Goal: Answer question/provide support

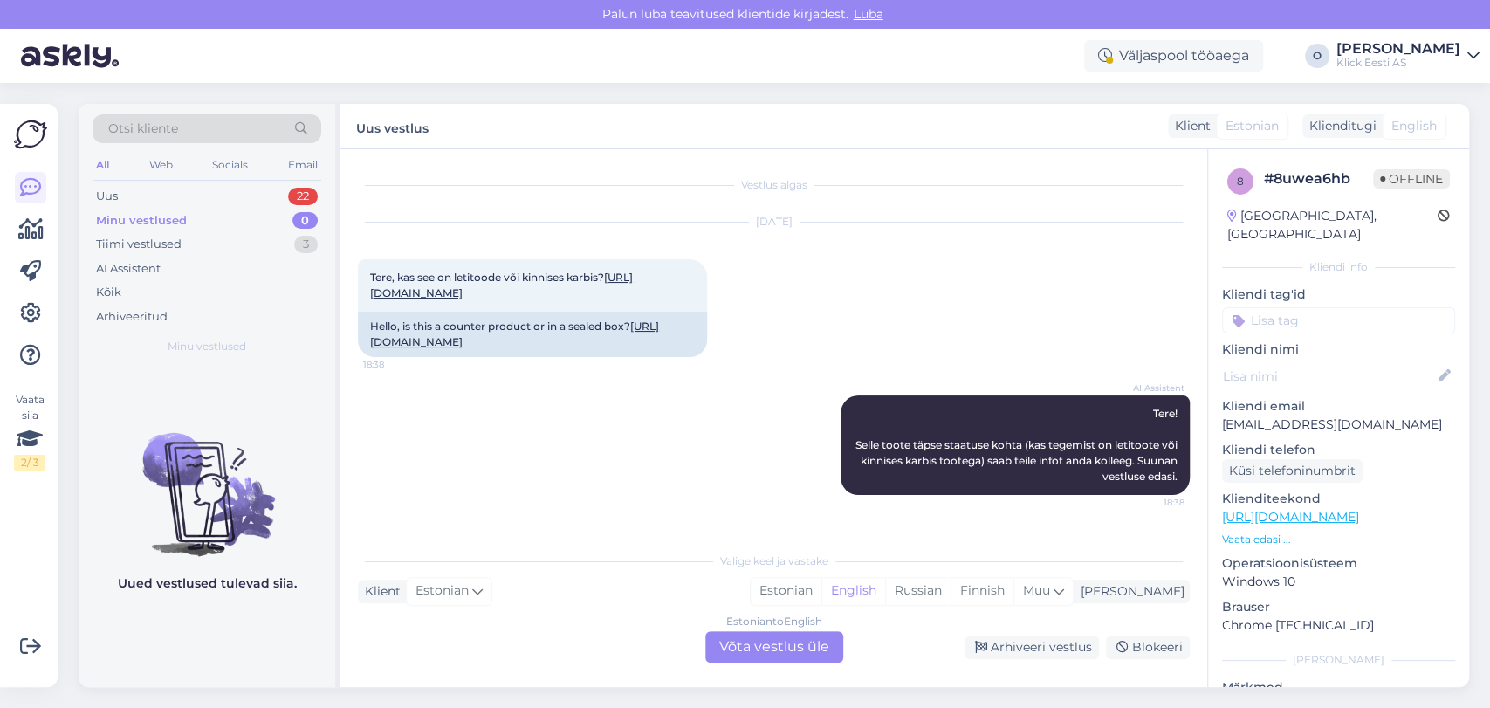
scroll to position [18, 0]
click at [215, 197] on div "Uus 22" at bounding box center [207, 196] width 229 height 24
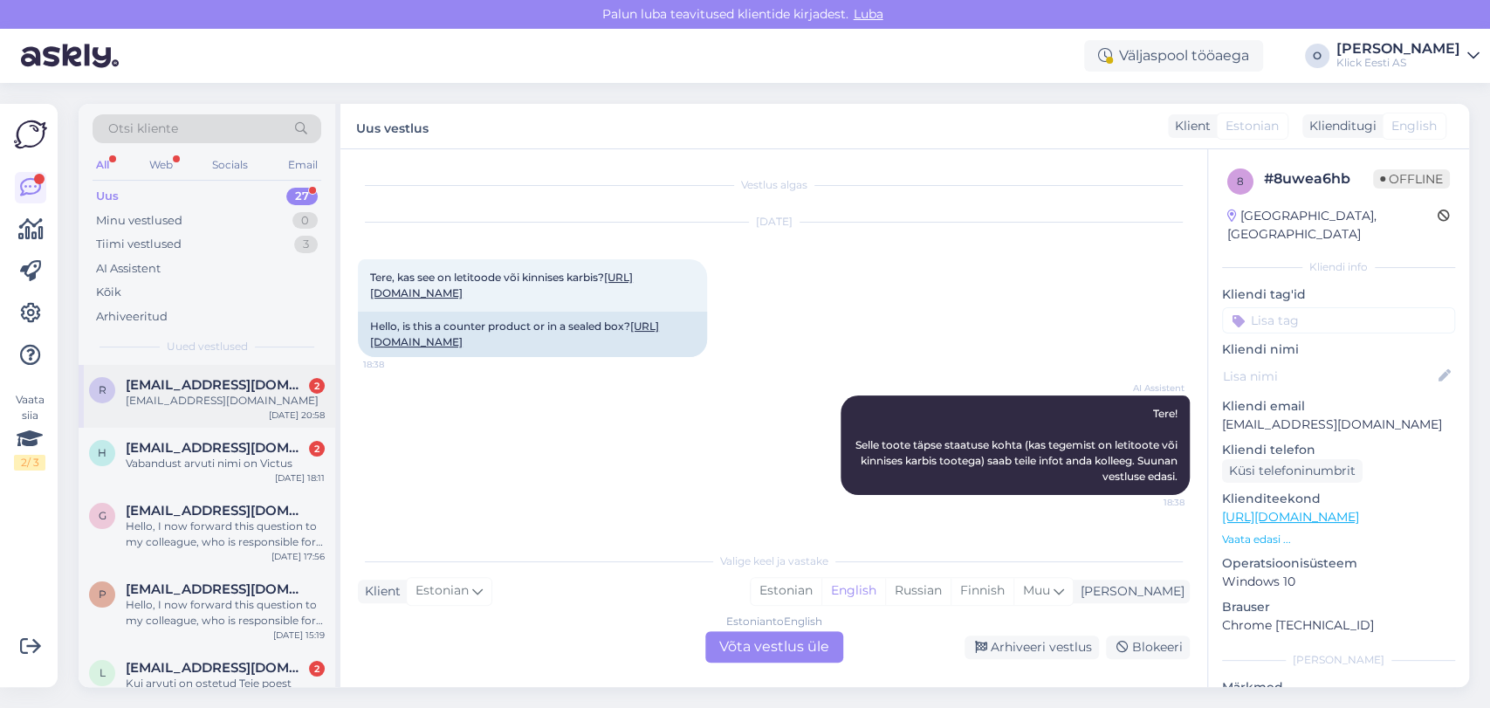
click at [174, 382] on span "[EMAIL_ADDRESS][DOMAIN_NAME]" at bounding box center [217, 385] width 182 height 16
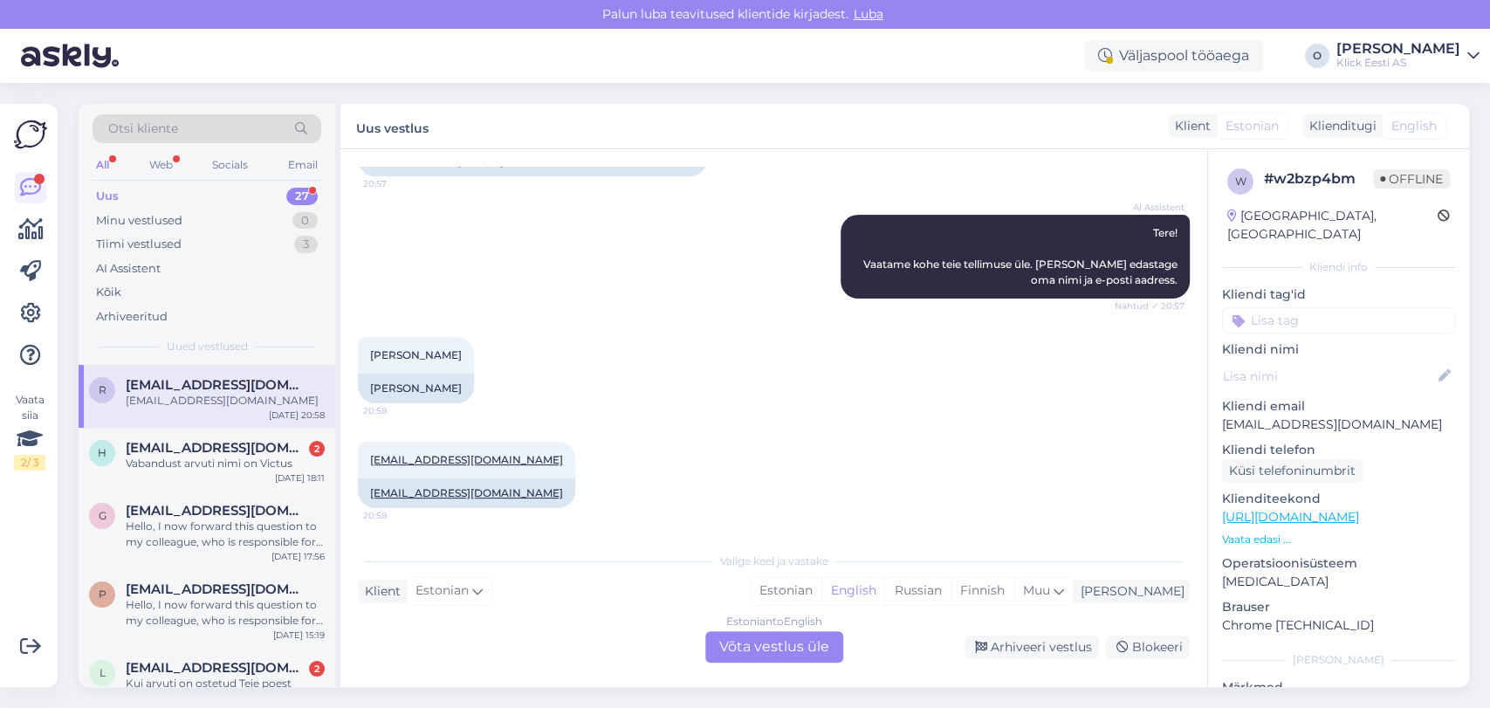
scroll to position [0, 0]
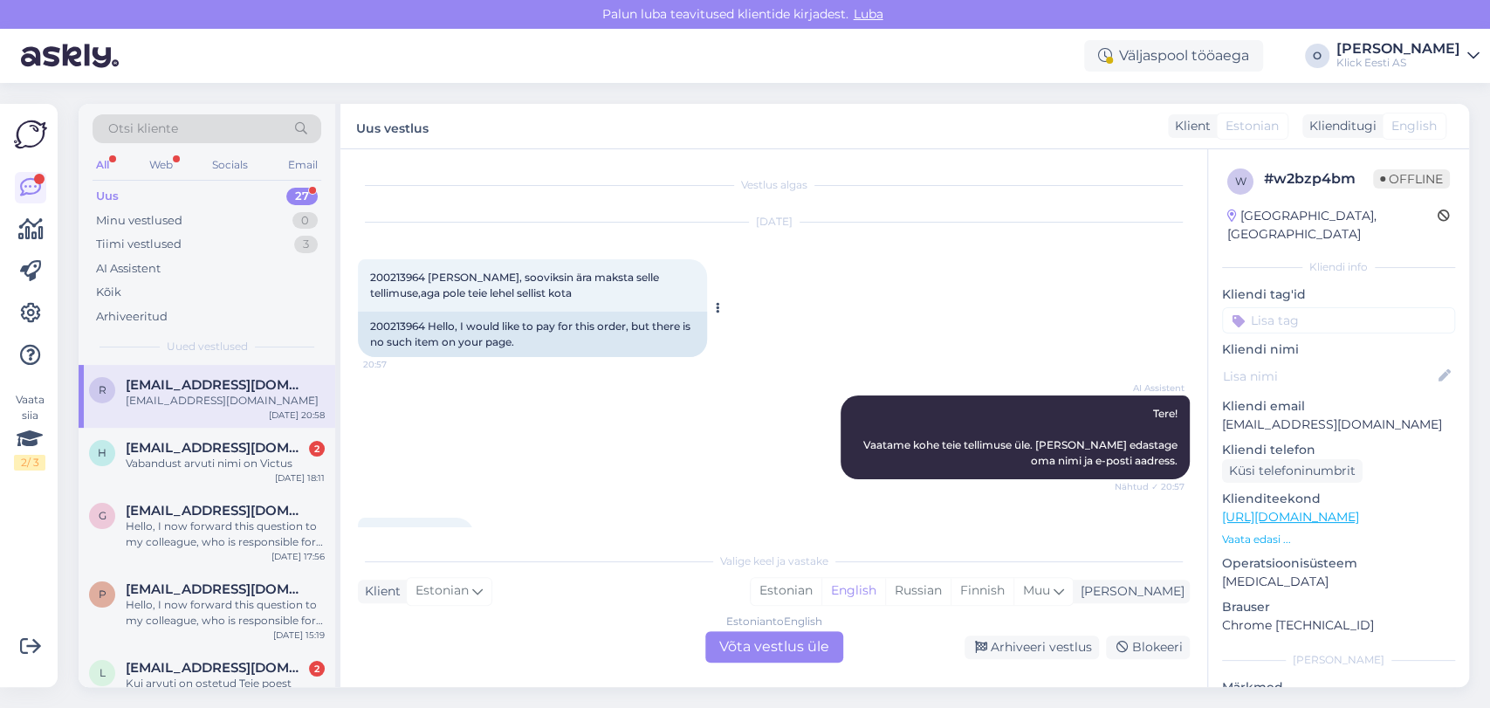
click at [376, 326] on div "200213964 Hello, I would like to pay for this order, but there is no such item …" at bounding box center [532, 334] width 349 height 45
copy div "200213964"
click at [210, 462] on div "Vabandust arvuti nimi on Victus" at bounding box center [225, 464] width 199 height 16
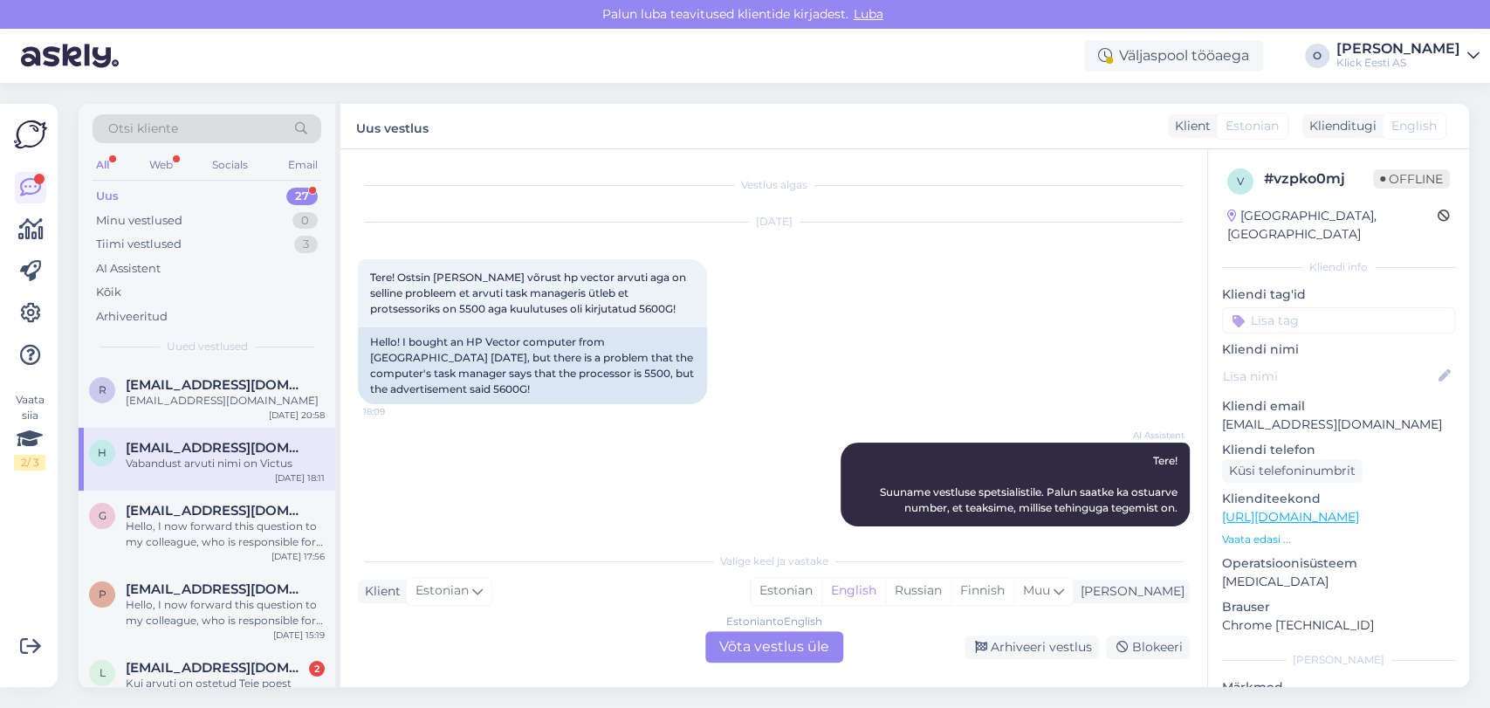
scroll to position [228, 0]
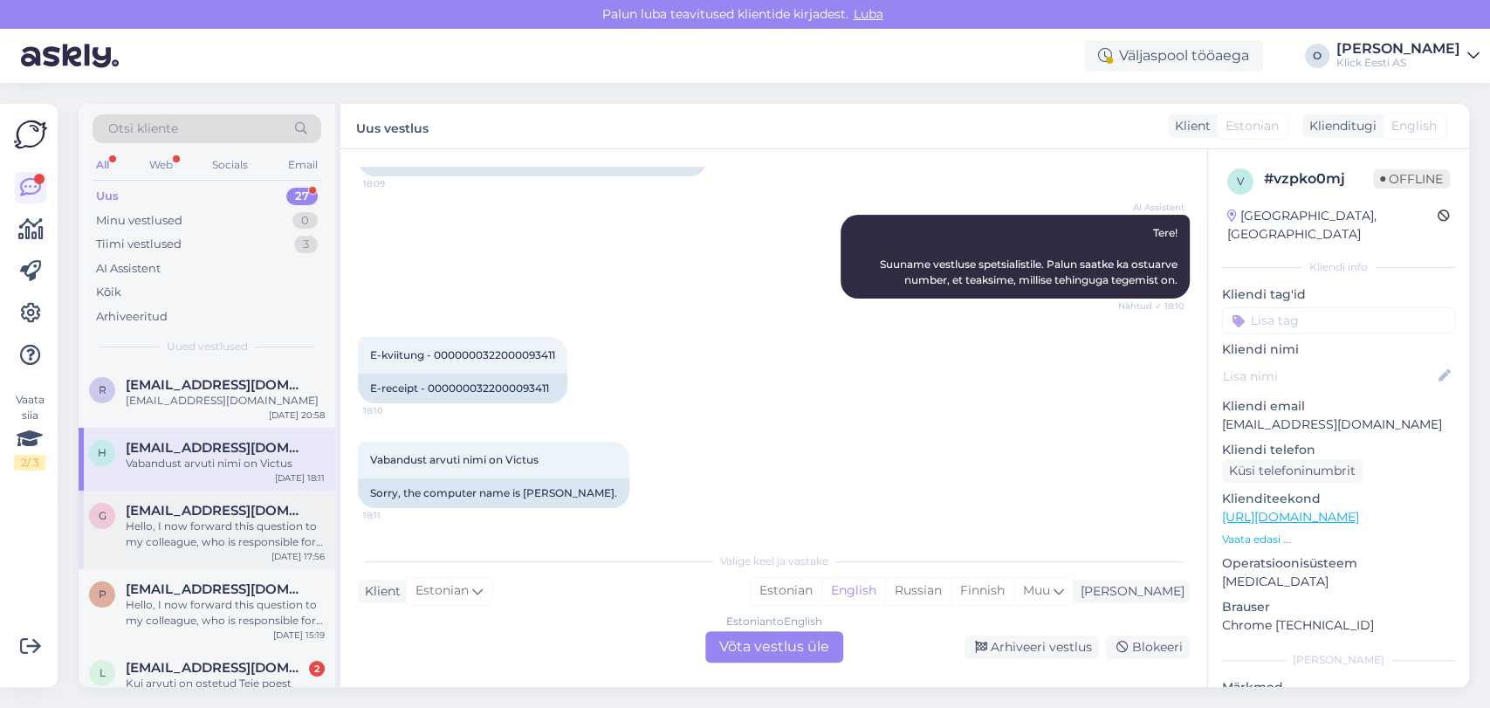
click at [202, 526] on div "Hello, I now forward this question to my colleague, who is responsible for this…" at bounding box center [225, 534] width 199 height 31
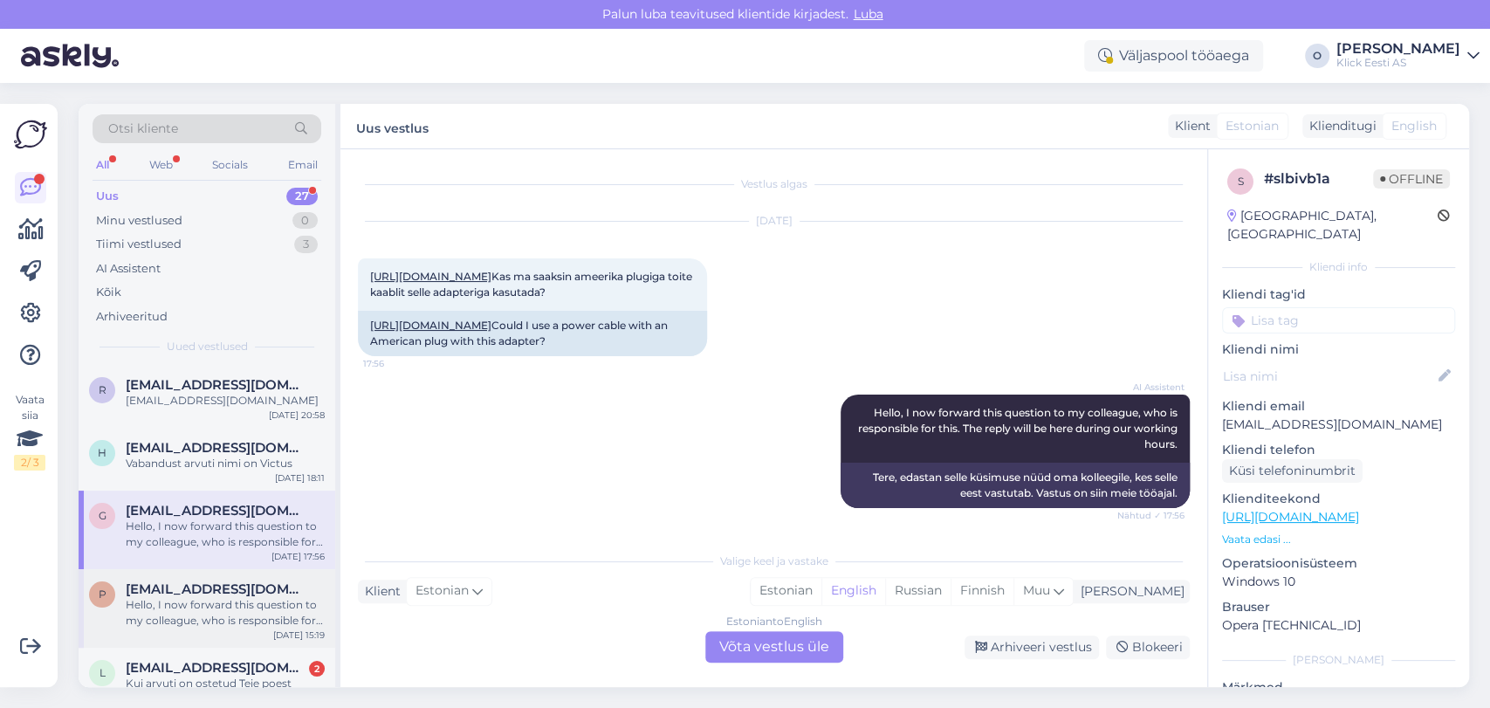
click at [196, 586] on span "[EMAIL_ADDRESS][DOMAIN_NAME]" at bounding box center [217, 589] width 182 height 16
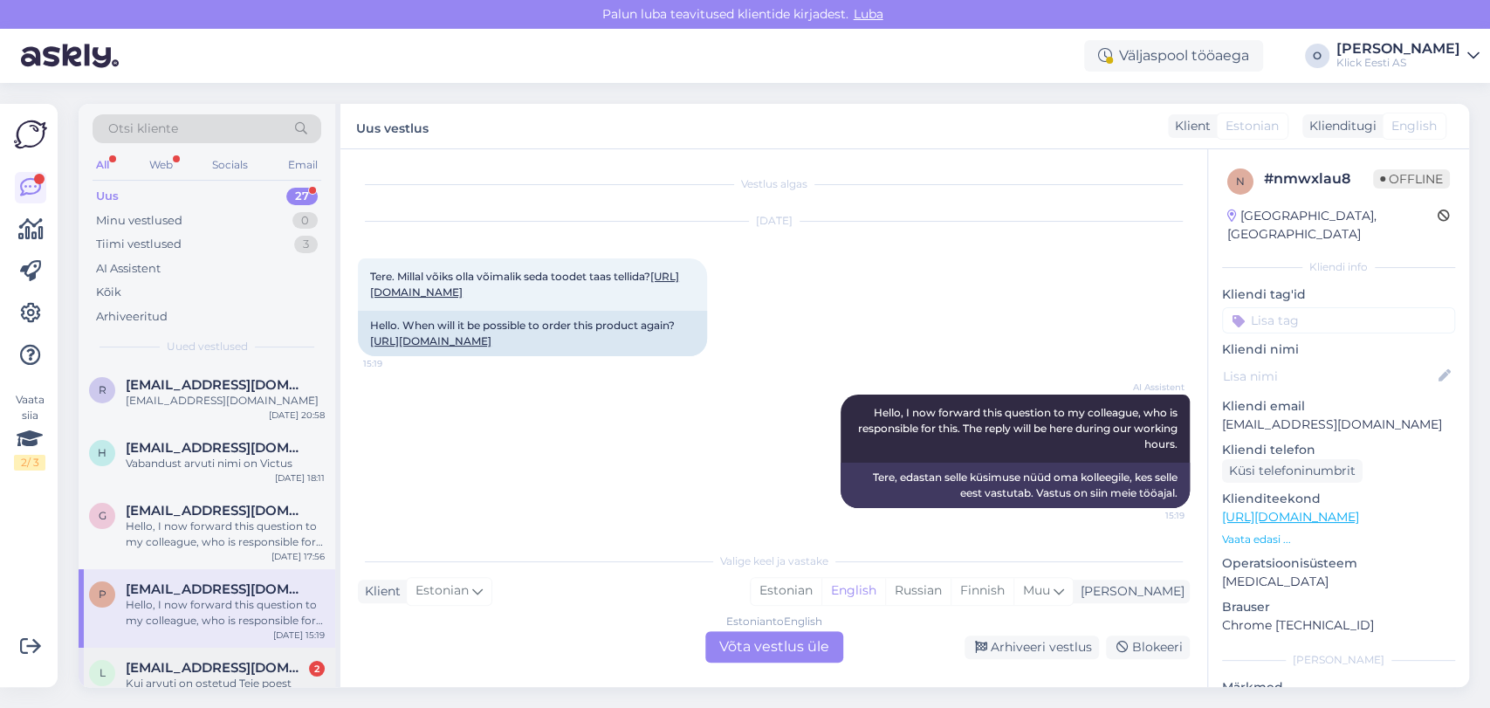
click at [185, 668] on span "[EMAIL_ADDRESS][DOMAIN_NAME]" at bounding box center [217, 668] width 182 height 16
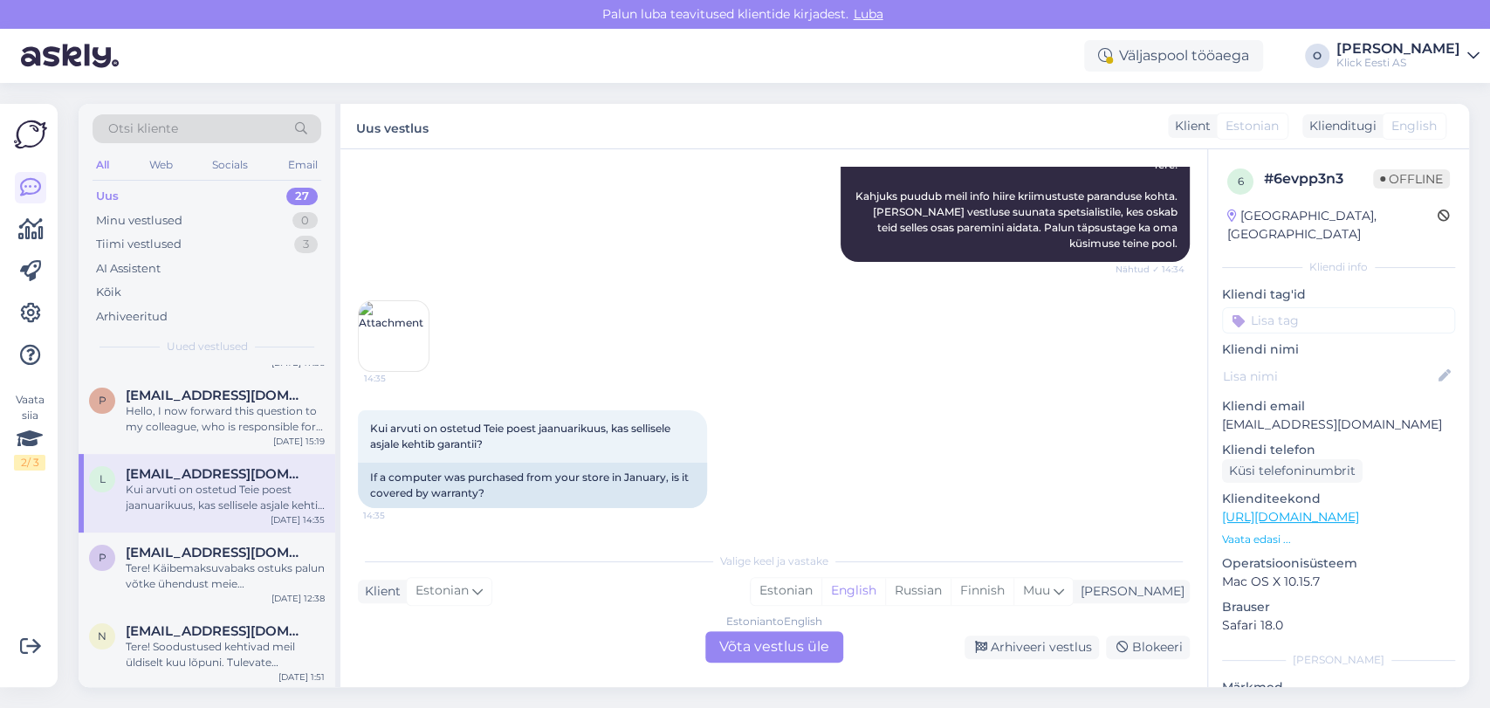
scroll to position [232, 0]
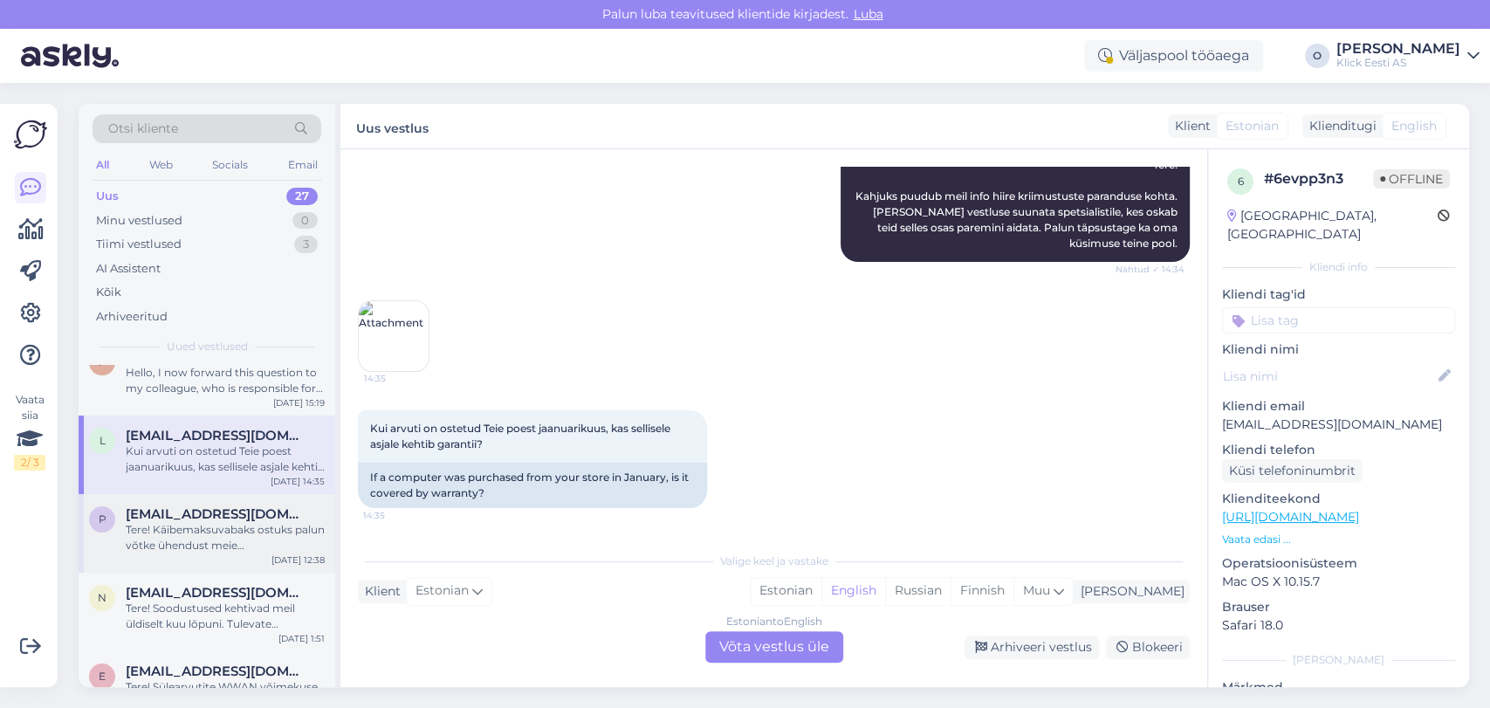
click at [188, 522] on div "Tere! Käibemaksuvabaks ostuks palun võtke ühendust meie äriklienditeenindusega …" at bounding box center [225, 537] width 199 height 31
